Goal: Book appointment/travel/reservation

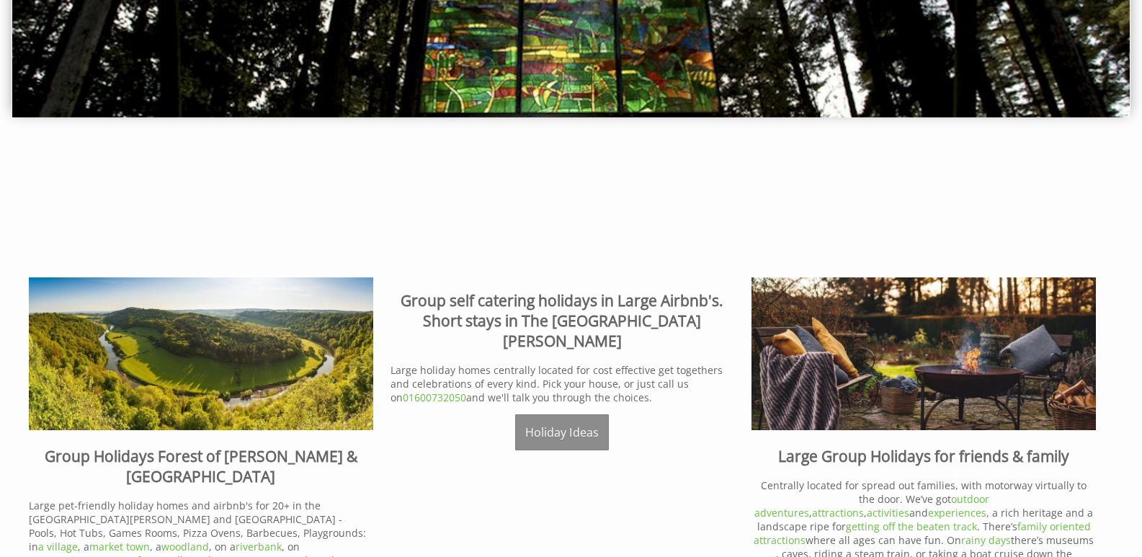
scroll to position [504, 0]
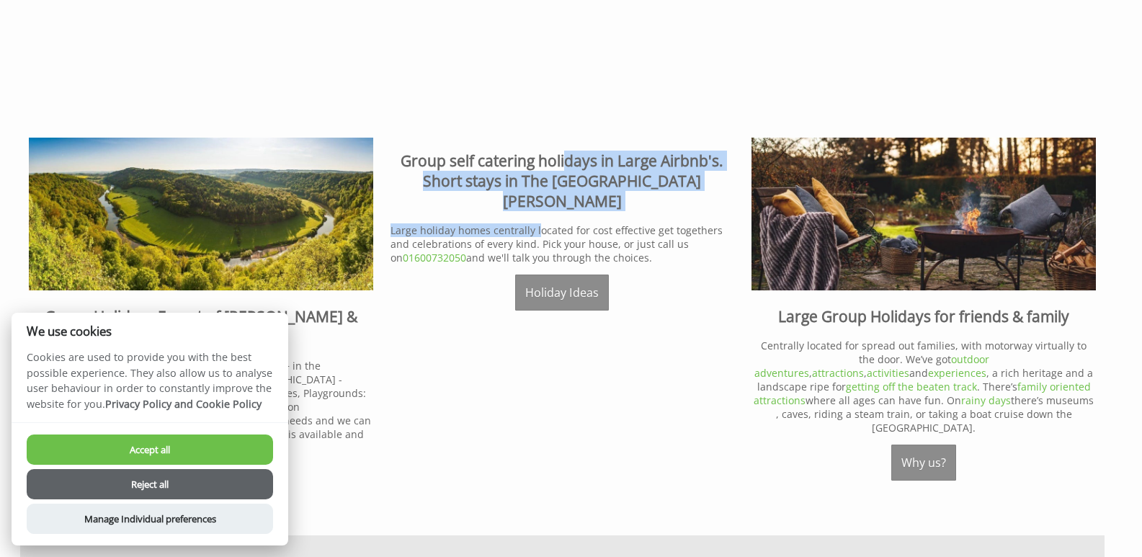
drag, startPoint x: 565, startPoint y: 162, endPoint x: 532, endPoint y: 232, distance: 77.6
click at [532, 232] on div "Group self catering holidays in Large Airbnb's. Short stays in The Wye Valley &…" at bounding box center [563, 229] width 362 height 183
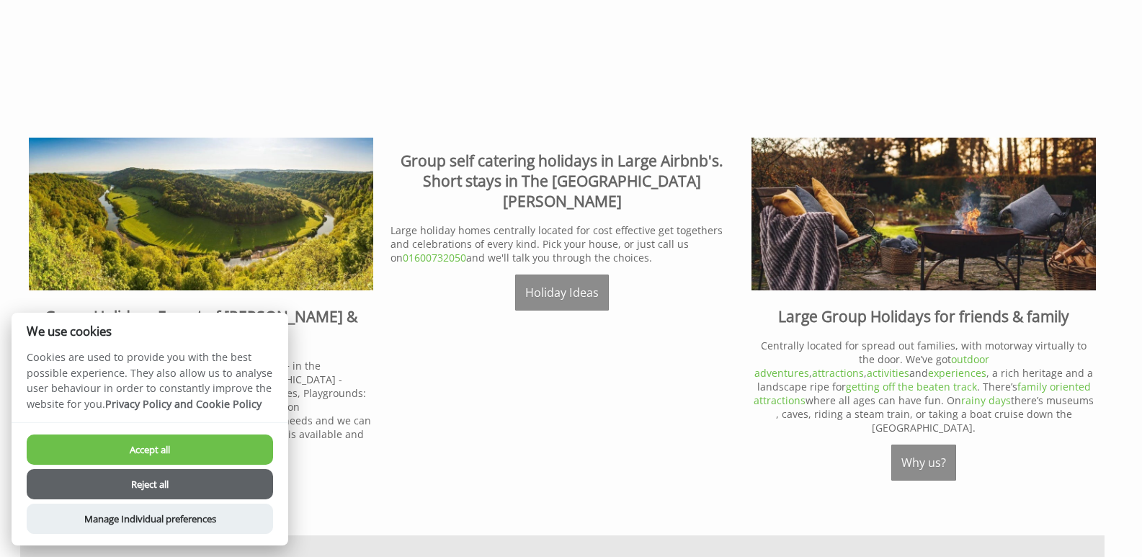
click at [570, 233] on p "Large holiday homes centrally located for cost effective get togethers and cele…" at bounding box center [562, 243] width 344 height 41
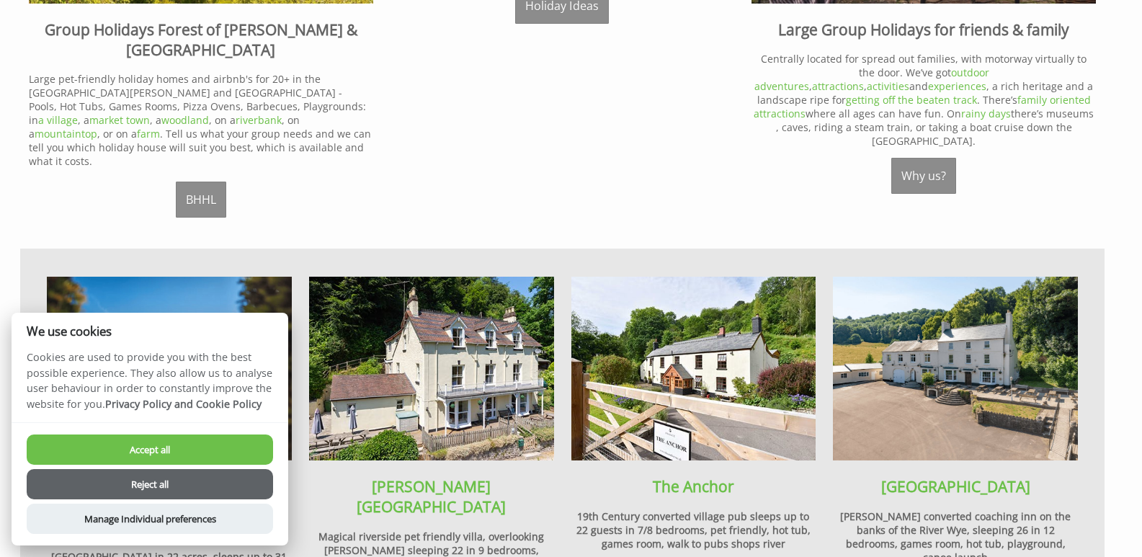
scroll to position [792, 0]
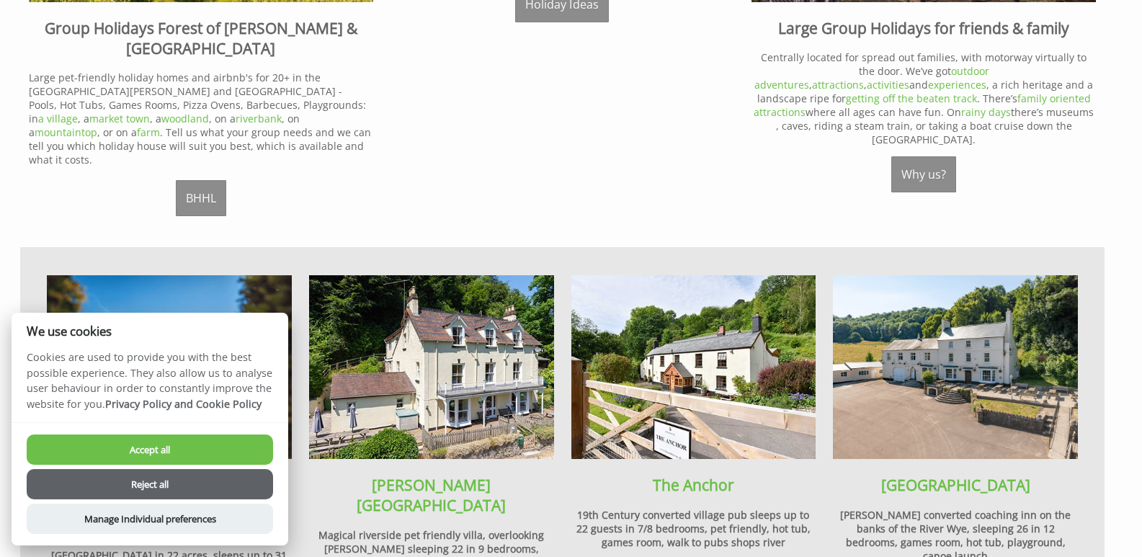
click at [153, 485] on button "Reject all" at bounding box center [150, 484] width 246 height 30
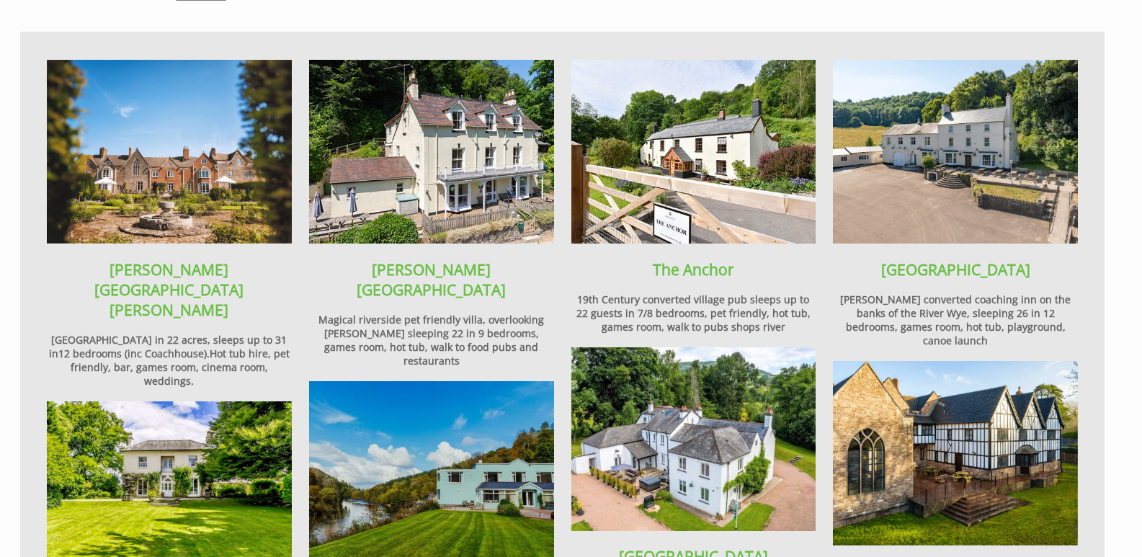
scroll to position [1082, 0]
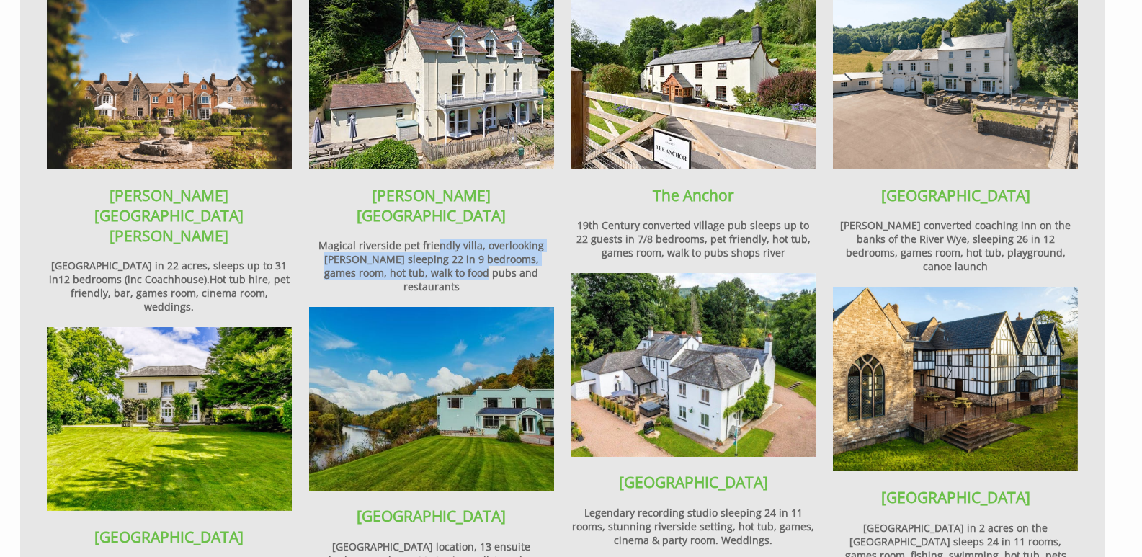
drag, startPoint x: 436, startPoint y: 192, endPoint x: 450, endPoint y: 219, distance: 30.6
click at [450, 238] on h4 "Magical riverside pet friendly villa, overlooking [PERSON_NAME] sleeping 22 in …" at bounding box center [431, 265] width 245 height 55
click at [465, 238] on h4 "Magical riverside pet friendly villa, overlooking [PERSON_NAME] sleeping 22 in …" at bounding box center [431, 265] width 245 height 55
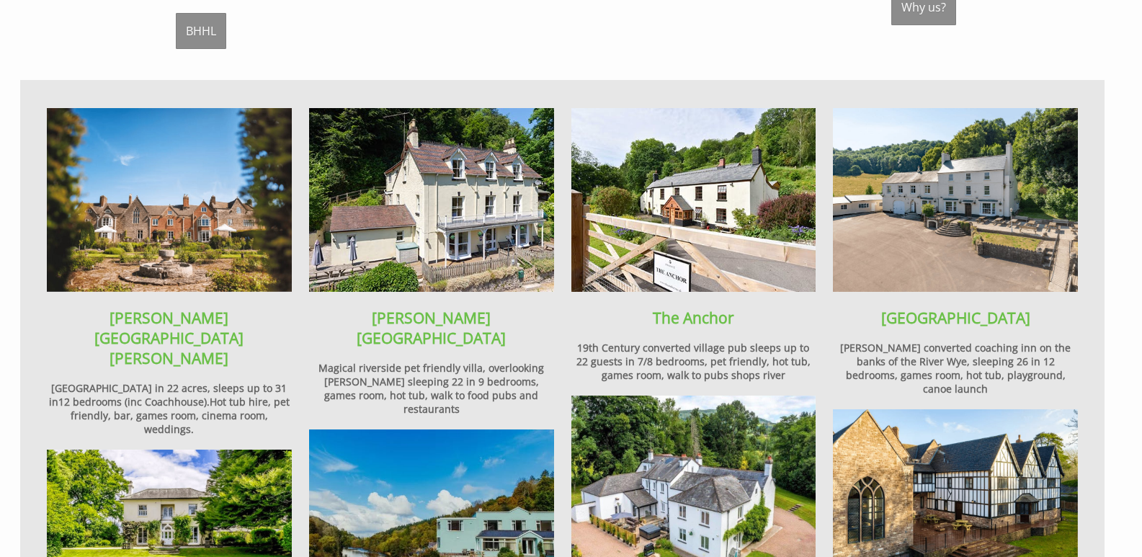
scroll to position [938, 0]
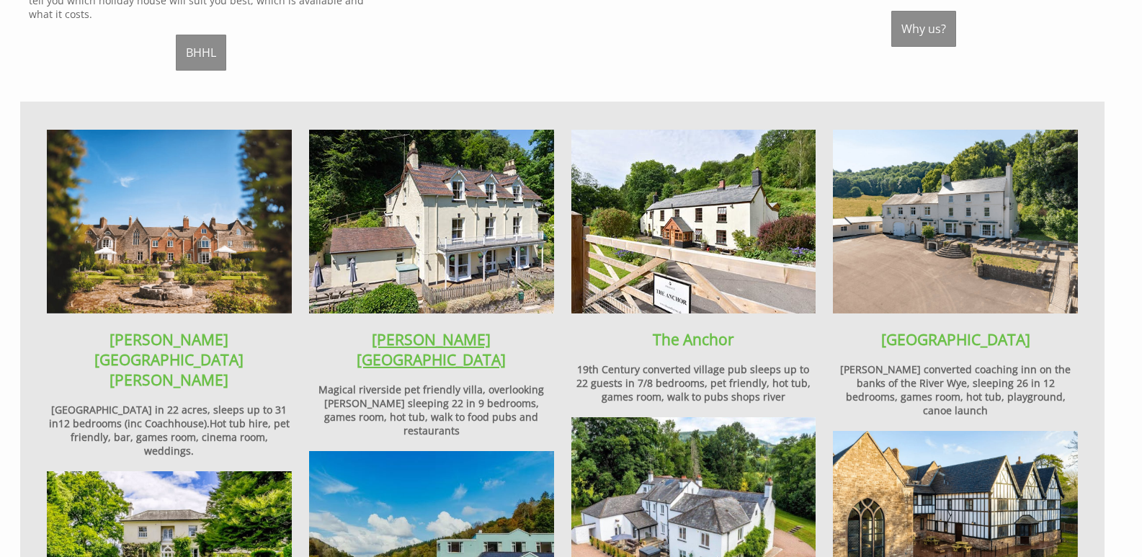
click at [399, 329] on link "[PERSON_NAME][GEOGRAPHIC_DATA]" at bounding box center [431, 349] width 149 height 40
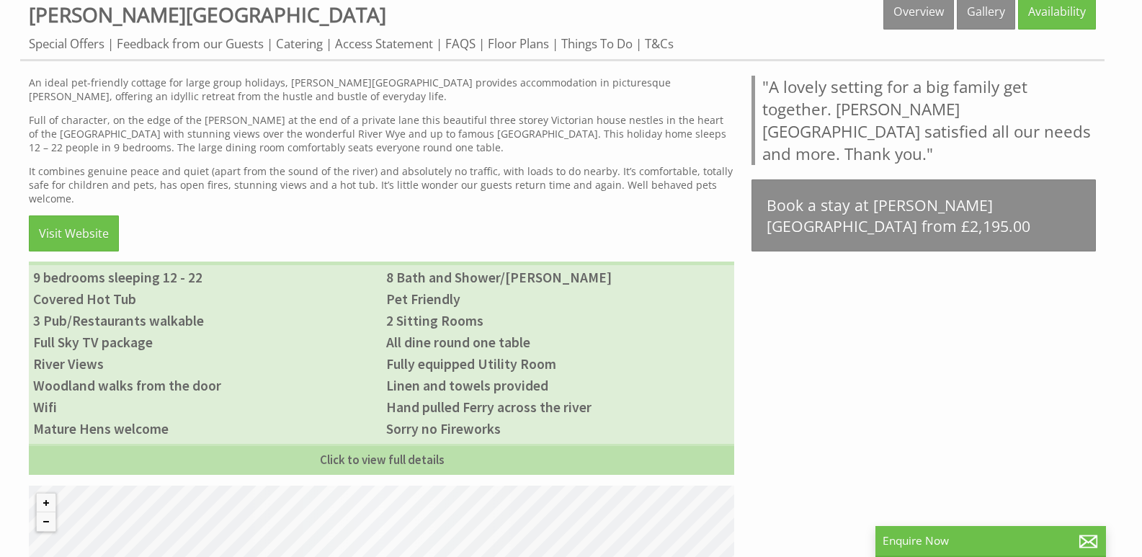
scroll to position [576, 0]
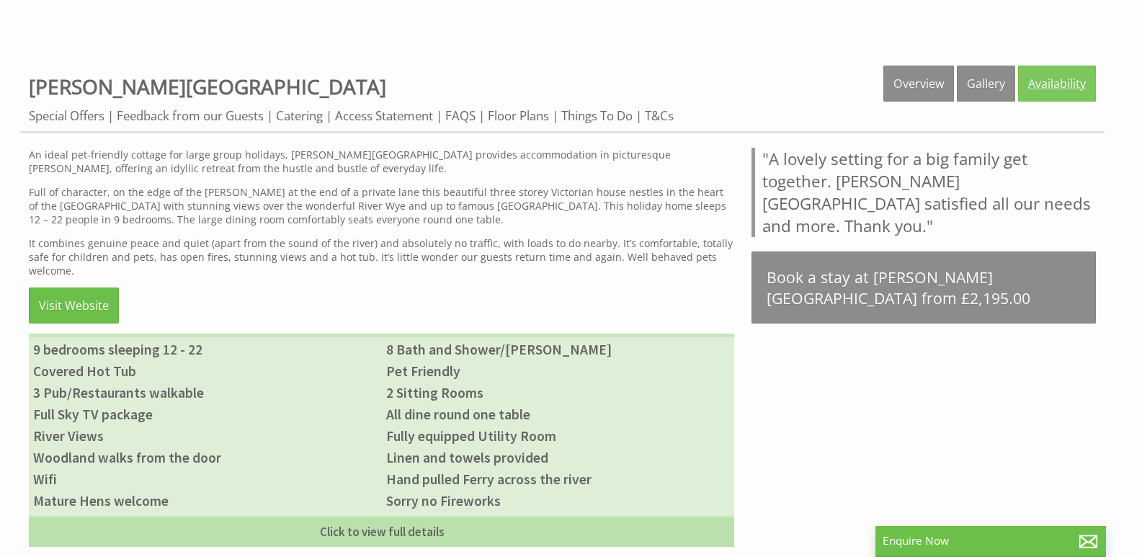
click at [1043, 93] on link "Availability" at bounding box center [1057, 84] width 78 height 36
